Goal: Obtain resource: Obtain resource

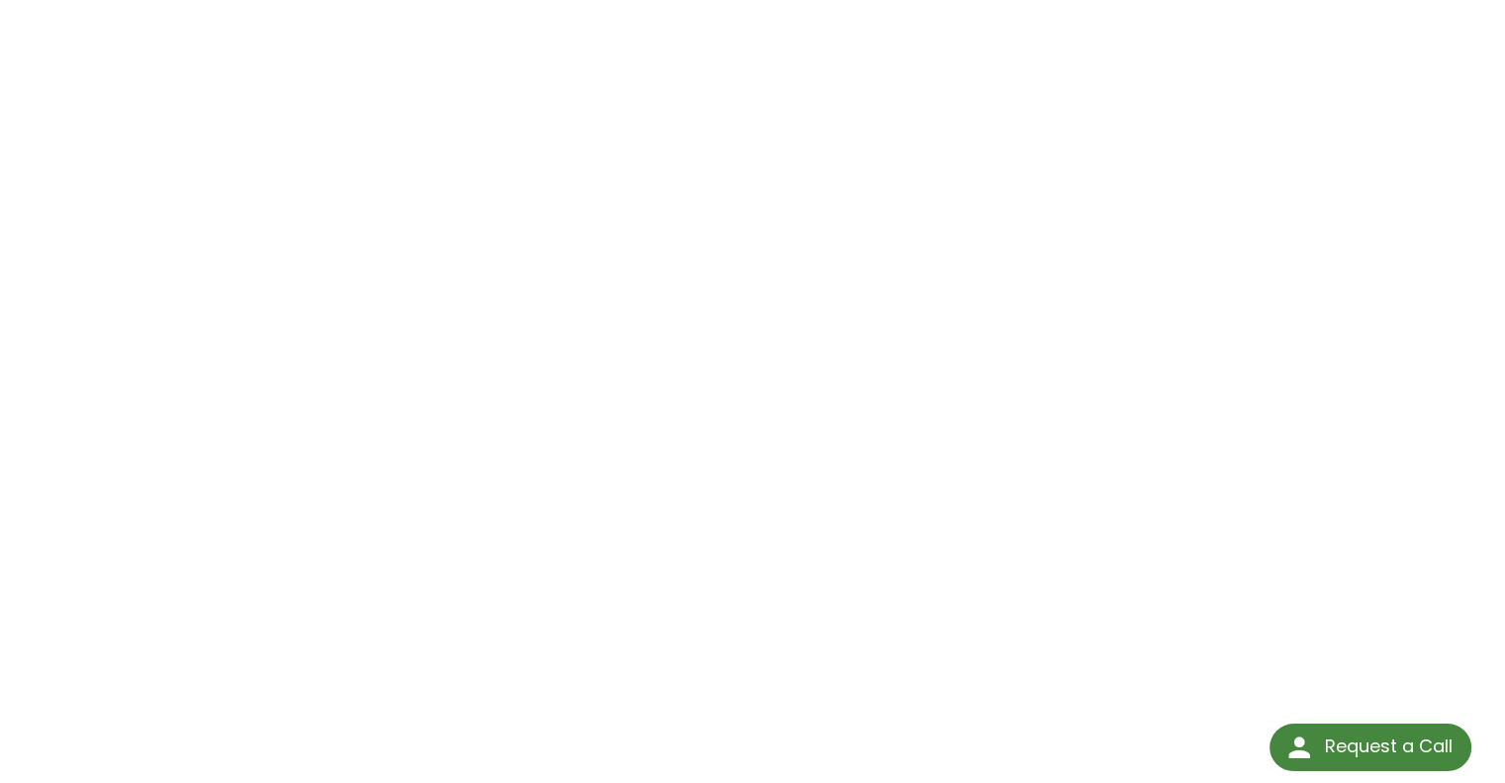
scroll to position [198, 0]
click at [35, 78] on div "Application Note 06-15: Vacuum Degassing Hydraulic & Other Oils Click Here To D…" at bounding box center [752, 413] width 1505 height 1030
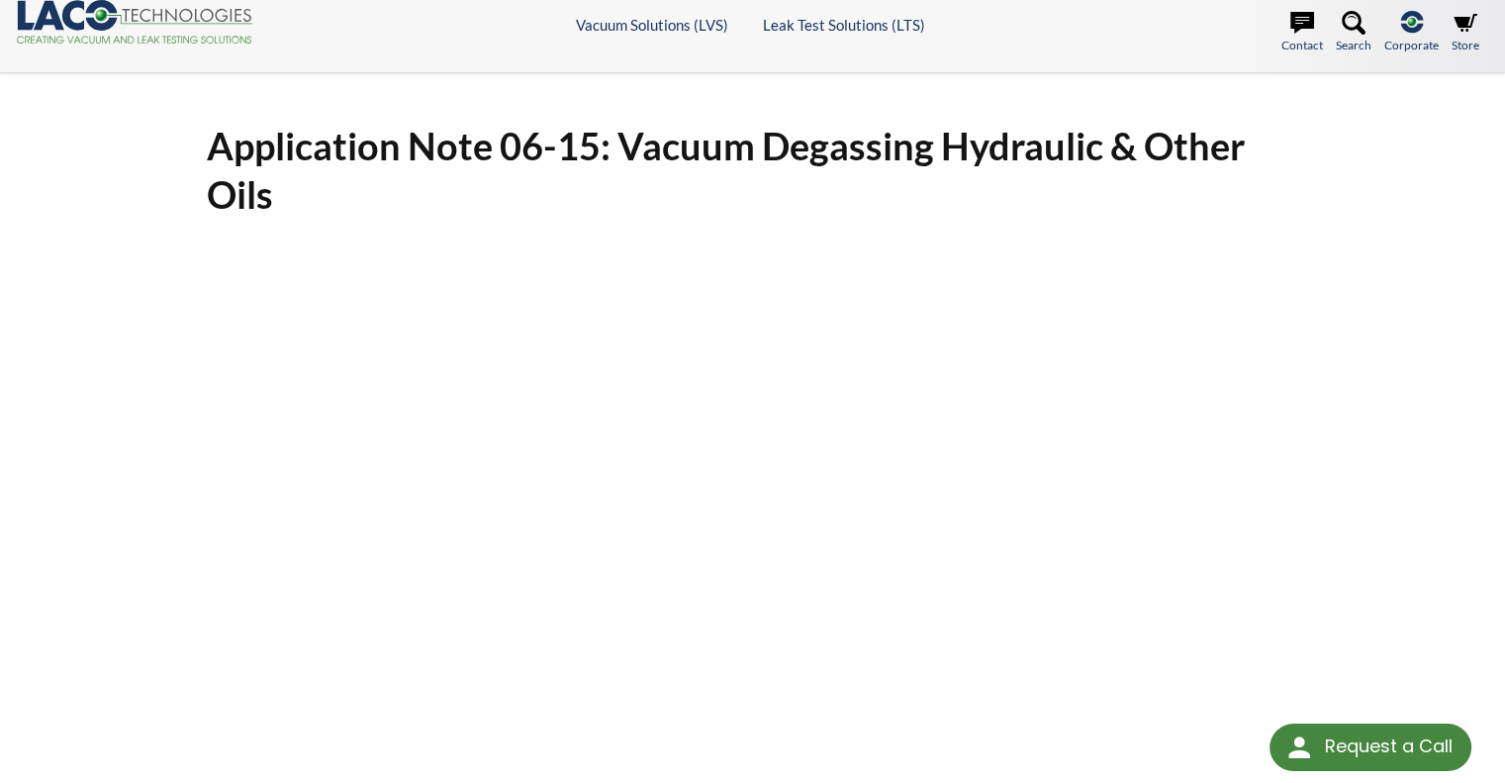
scroll to position [0, 0]
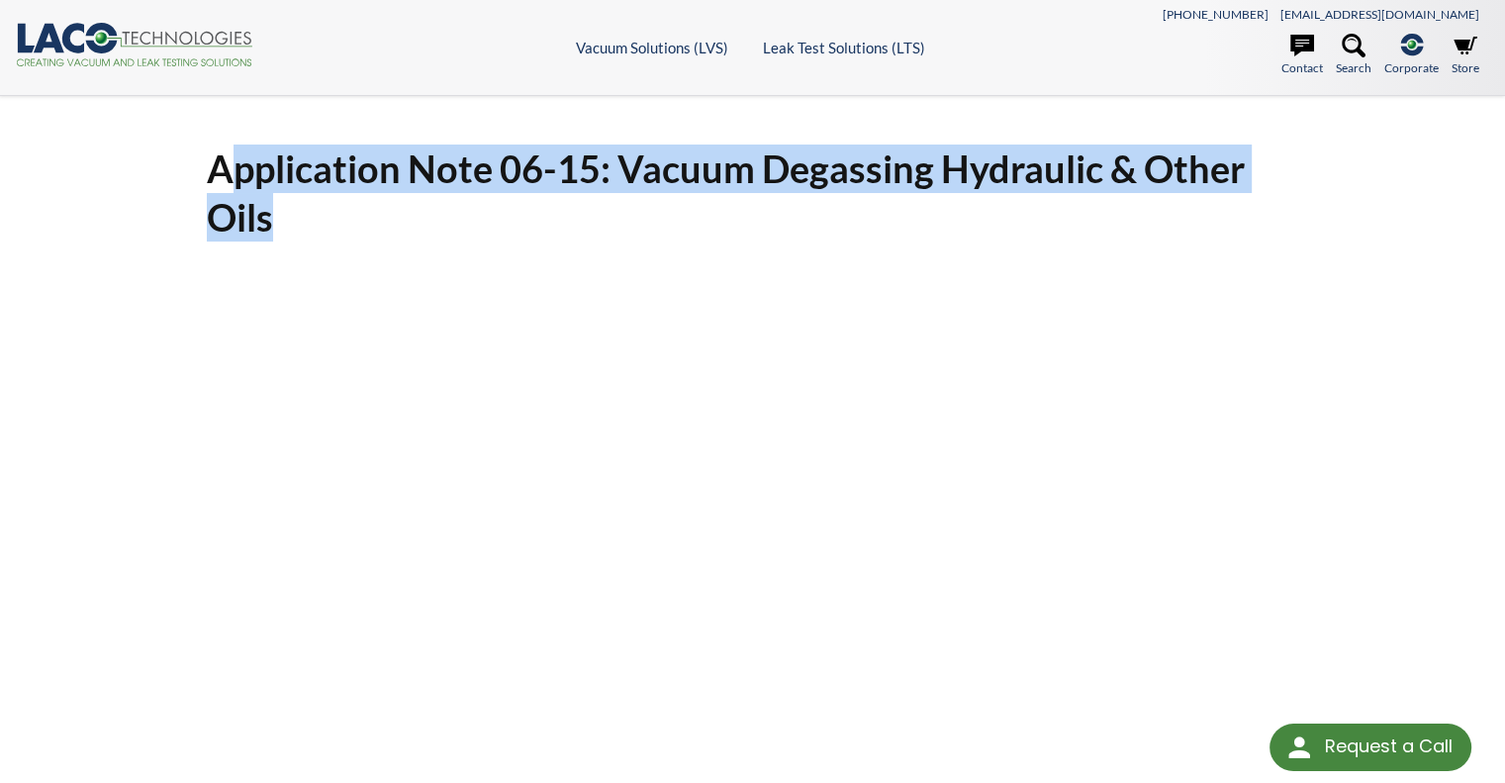
drag, startPoint x: 220, startPoint y: 167, endPoint x: 297, endPoint y: 198, distance: 83.1
click at [297, 198] on h1 "Application Note 06-15: Vacuum Degassing Hydraulic & Other Oils" at bounding box center [753, 194] width 1093 height 98
click at [293, 203] on h1 "Application Note 06-15: Vacuum Degassing Hydraulic & Other Oils" at bounding box center [753, 194] width 1093 height 98
drag, startPoint x: 294, startPoint y: 219, endPoint x: 274, endPoint y: 220, distance: 19.8
click at [294, 221] on h1 "Application Note 06-15: Vacuum Degassing Hydraulic & Other Oils" at bounding box center [753, 194] width 1093 height 98
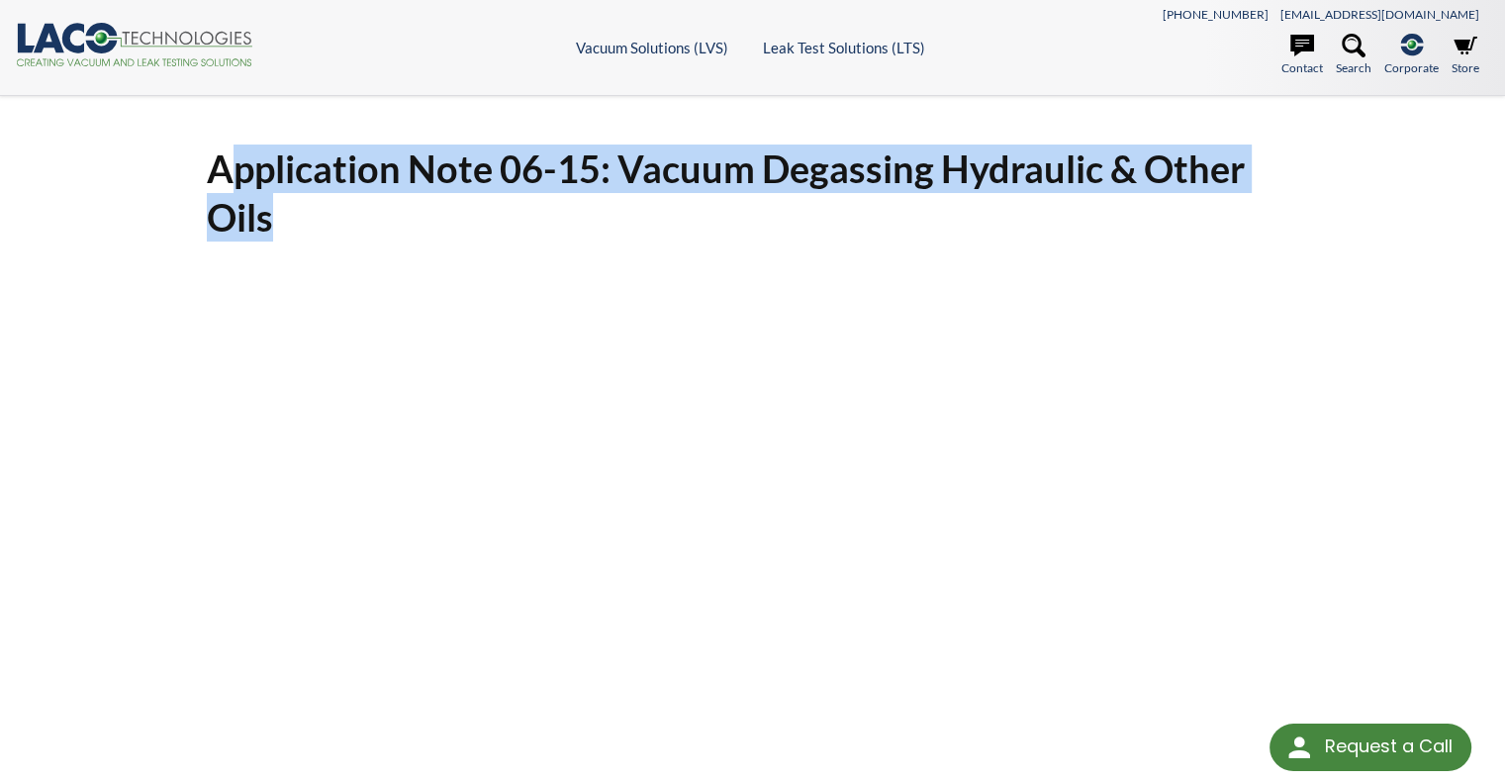
click at [249, 220] on h1 "Application Note 06-15: Vacuum Degassing Hydraulic & Other Oils" at bounding box center [753, 194] width 1093 height 98
drag, startPoint x: 285, startPoint y: 220, endPoint x: 202, endPoint y: 157, distance: 103.9
click at [202, 157] on div "Application Note 06-15: Vacuum Degassing Hydraulic & Other Oils Click Here To D…" at bounding box center [753, 604] width 1116 height 918
click at [203, 158] on div "Application Note 06-15: Vacuum Degassing Hydraulic & Other Oils Click Here To D…" at bounding box center [753, 604] width 1116 height 918
click at [215, 165] on h1 "Application Note 06-15: Vacuum Degassing Hydraulic & Other Oils" at bounding box center [753, 194] width 1093 height 98
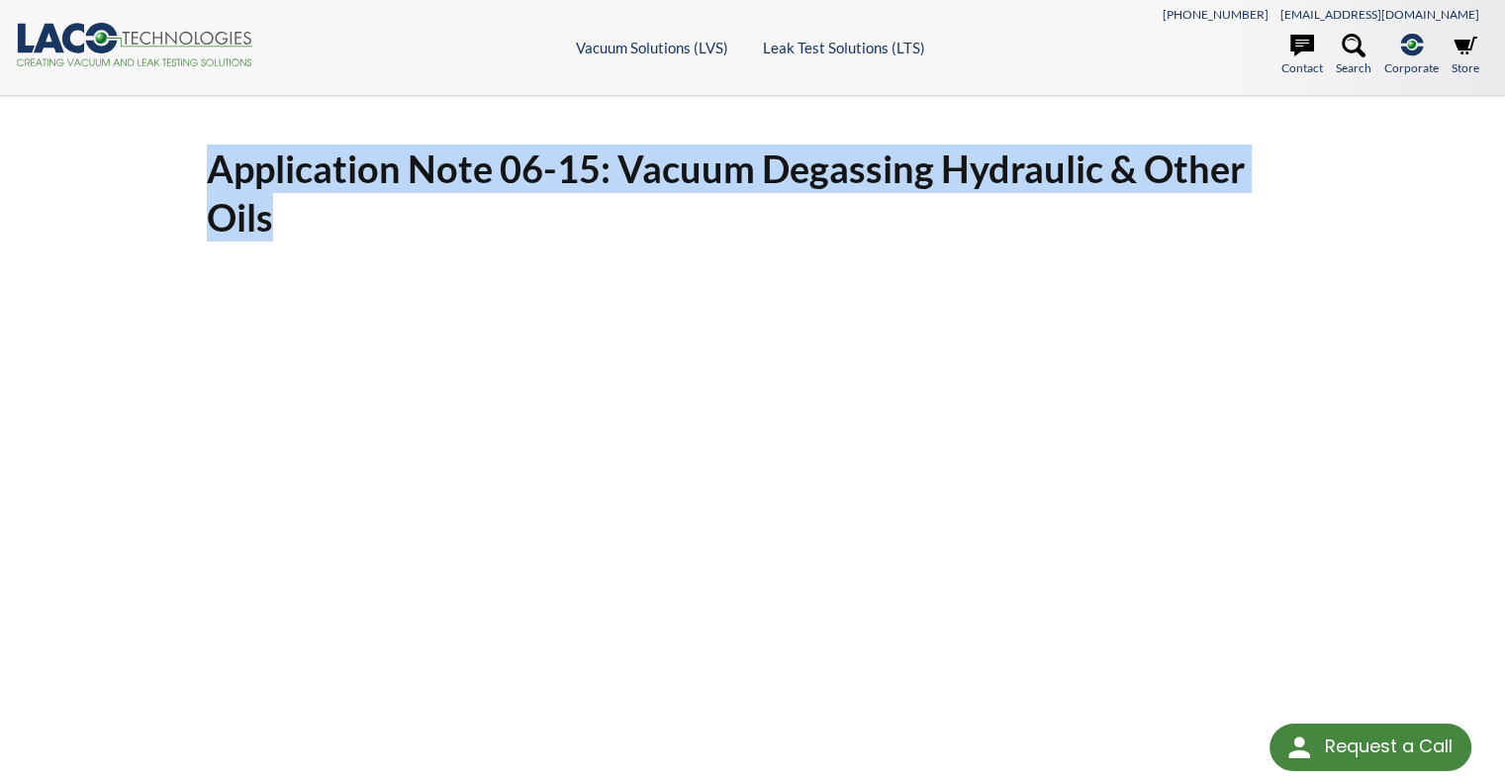
drag, startPoint x: 218, startPoint y: 163, endPoint x: 276, endPoint y: 206, distance: 72.3
click at [276, 206] on h1 "Application Note 06-15: Vacuum Degassing Hydraulic & Other Oils" at bounding box center [753, 194] width 1093 height 98
drag, startPoint x: 276, startPoint y: 213, endPoint x: 221, endPoint y: 181, distance: 63.8
click at [221, 181] on h1 "Application Note 06-15: Vacuum Degassing Hydraulic & Other Oils" at bounding box center [753, 194] width 1093 height 98
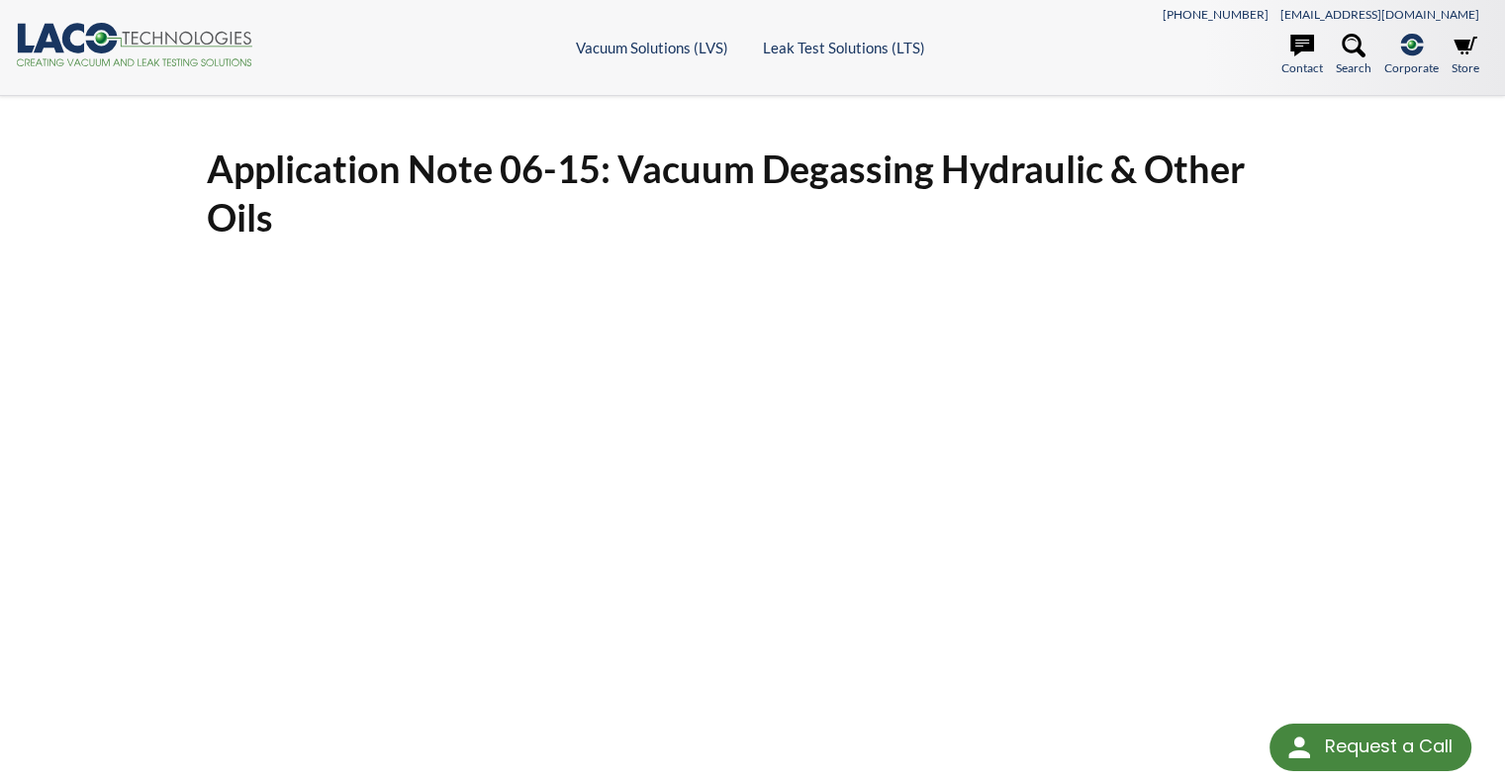
click at [218, 177] on h1 "Application Note 06-15: Vacuum Degassing Hydraulic & Other Oils" at bounding box center [753, 194] width 1093 height 98
drag, startPoint x: 212, startPoint y: 173, endPoint x: 243, endPoint y: 190, distance: 35.9
click at [243, 190] on h1 "Application Note 06-15: Vacuum Degassing Hydraulic & Other Oils" at bounding box center [753, 194] width 1093 height 98
click at [251, 201] on h1 "Application Note 06-15: Vacuum Degassing Hydraulic & Other Oils" at bounding box center [753, 194] width 1093 height 98
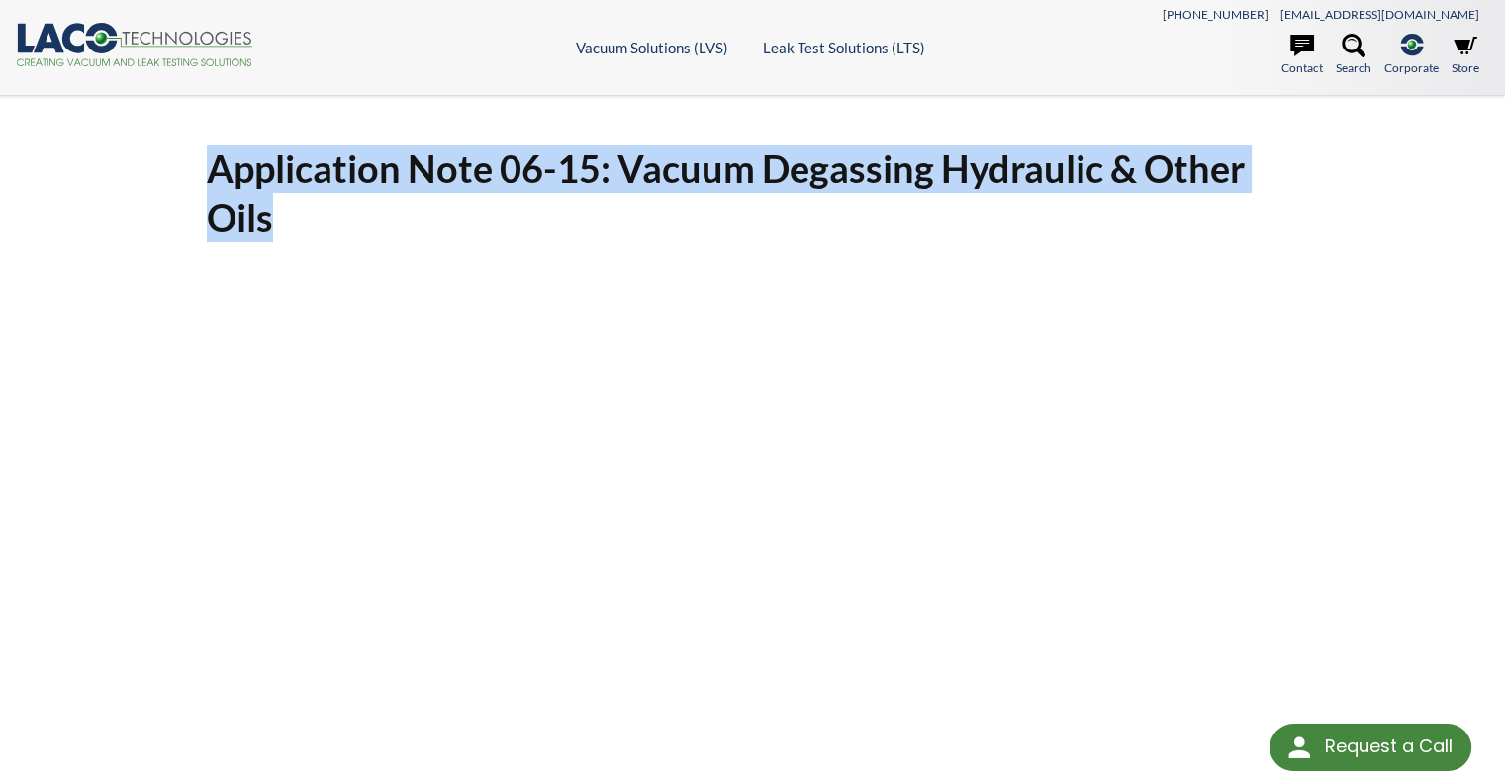
drag, startPoint x: 269, startPoint y: 211, endPoint x: 203, endPoint y: 170, distance: 77.7
click at [203, 170] on div "Application Note 06-15: Vacuum Degassing Hydraulic & Other Oils Click Here To D…" at bounding box center [753, 604] width 1116 height 918
click at [234, 171] on h1 "Application Note 06-15: Vacuum Degassing Hydraulic & Other Oils" at bounding box center [753, 194] width 1093 height 98
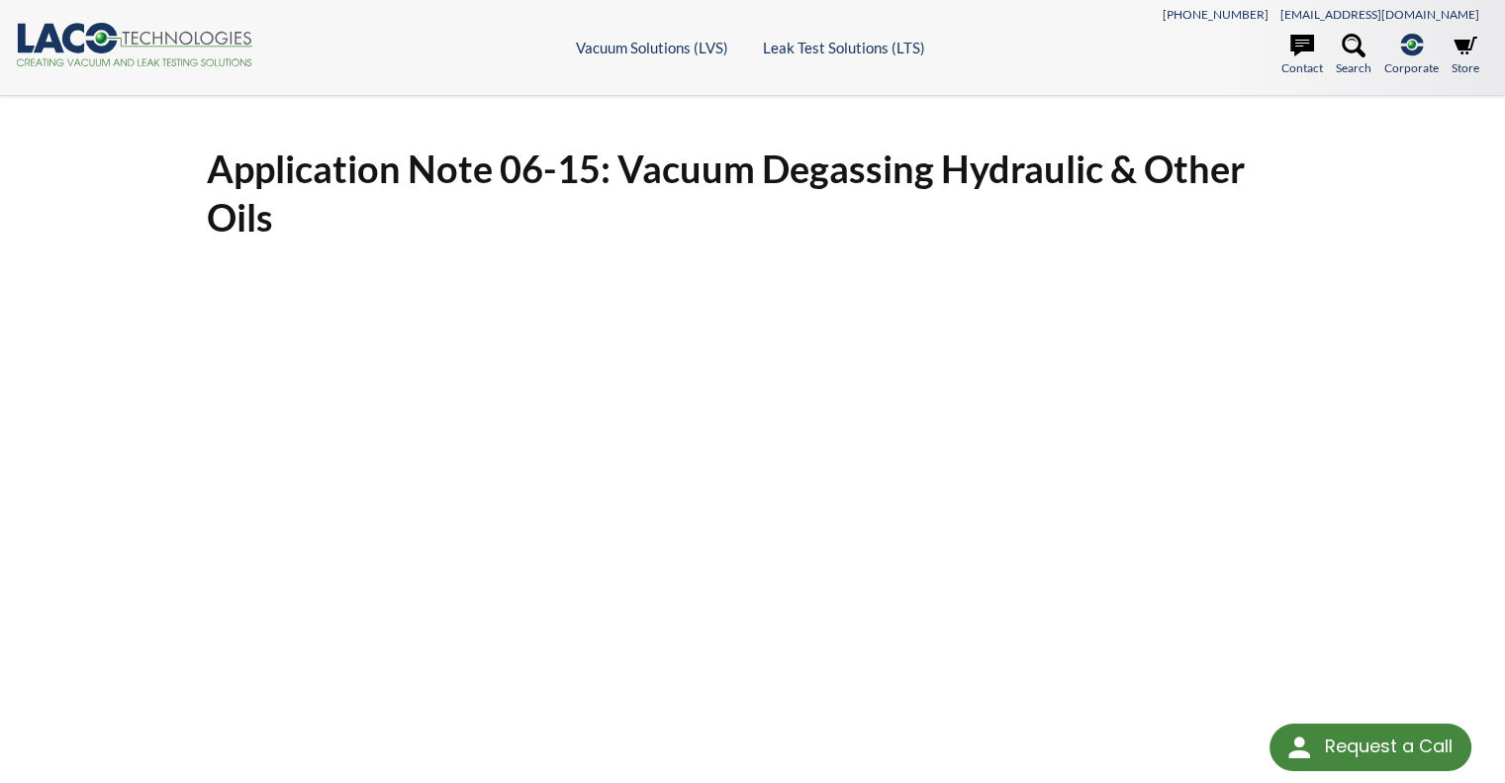
click at [107, 328] on div "Application Note 06-15: Vacuum Degassing Hydraulic & Other Oils Click Here To D…" at bounding box center [752, 611] width 1505 height 1030
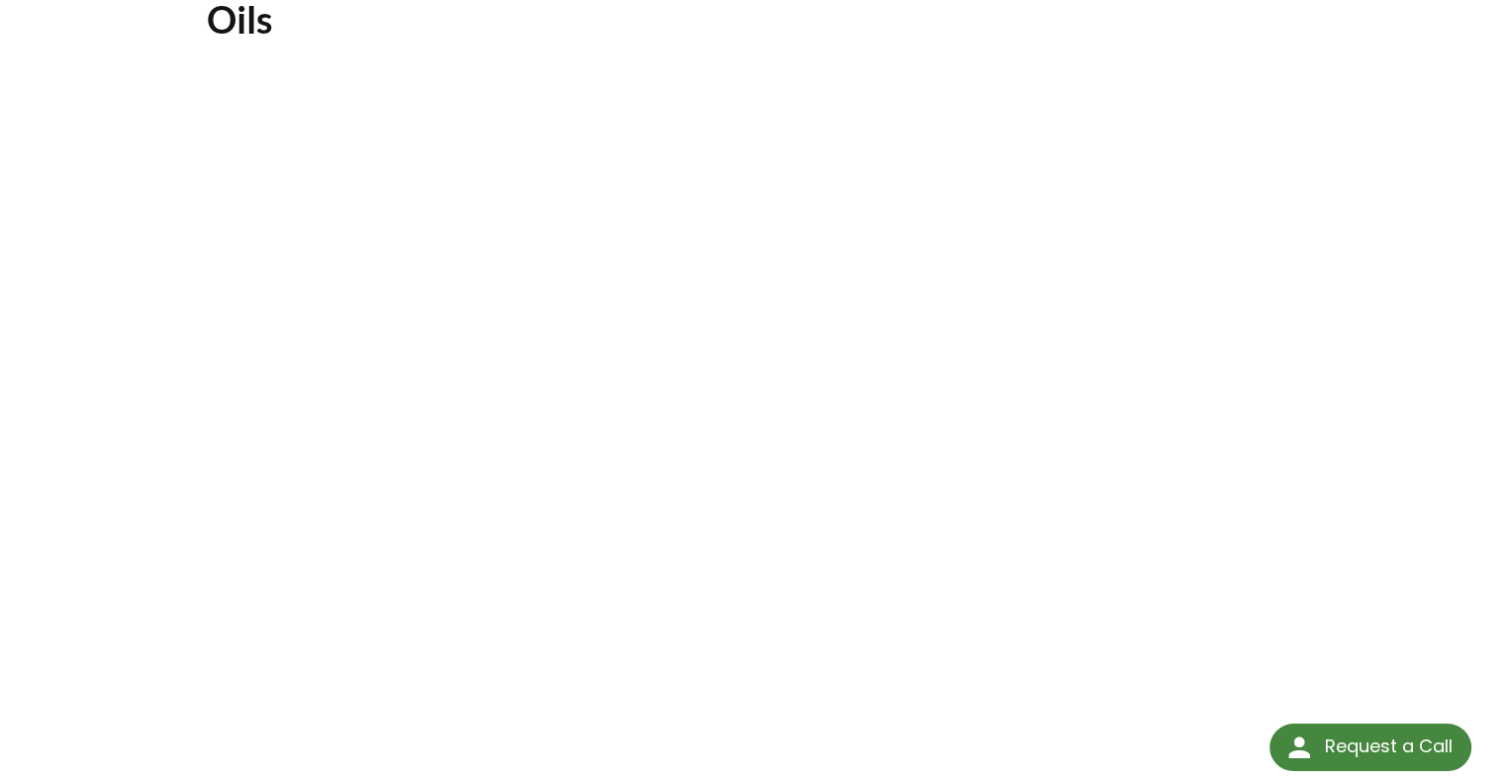
scroll to position [297, 0]
click at [1386, 302] on div "Application Note 06-15: Vacuum Degassing Hydraulic & Other Oils Click Here To D…" at bounding box center [753, 314] width 1267 height 965
click at [1386, 199] on div "Application Note 06-15: Vacuum Degassing Hydraulic & Other Oils Click Here To D…" at bounding box center [752, 314] width 1505 height 1030
click at [120, 205] on div "Application Note 06-15: Vacuum Degassing Hydraulic & Other Oils Click Here To D…" at bounding box center [753, 314] width 1267 height 965
click at [1450, 266] on div "Application Note 06-15: Vacuum Degassing Hydraulic & Other Oils Click Here To D…" at bounding box center [752, 314] width 1505 height 1030
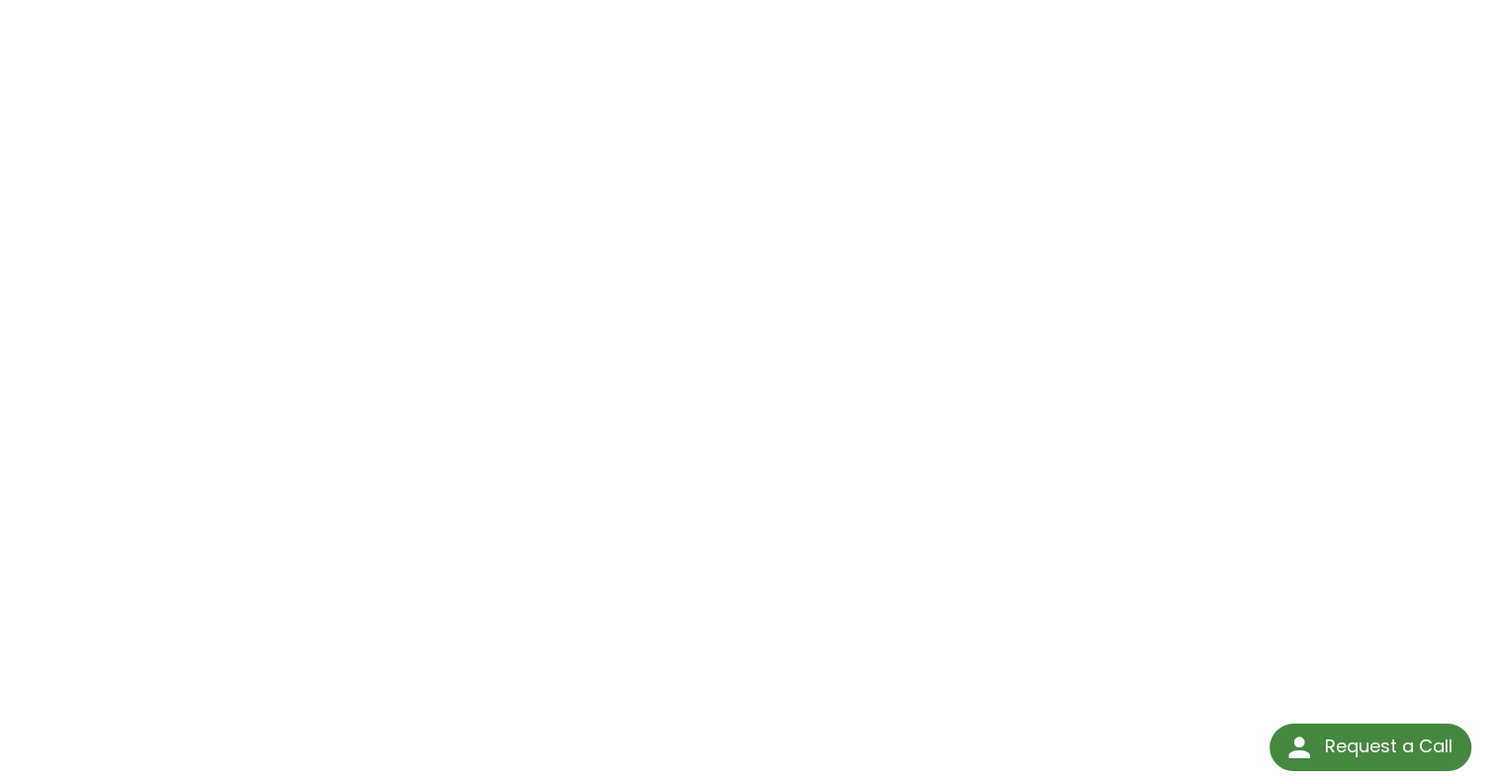
scroll to position [337, 0]
